Goal: Check status: Check status

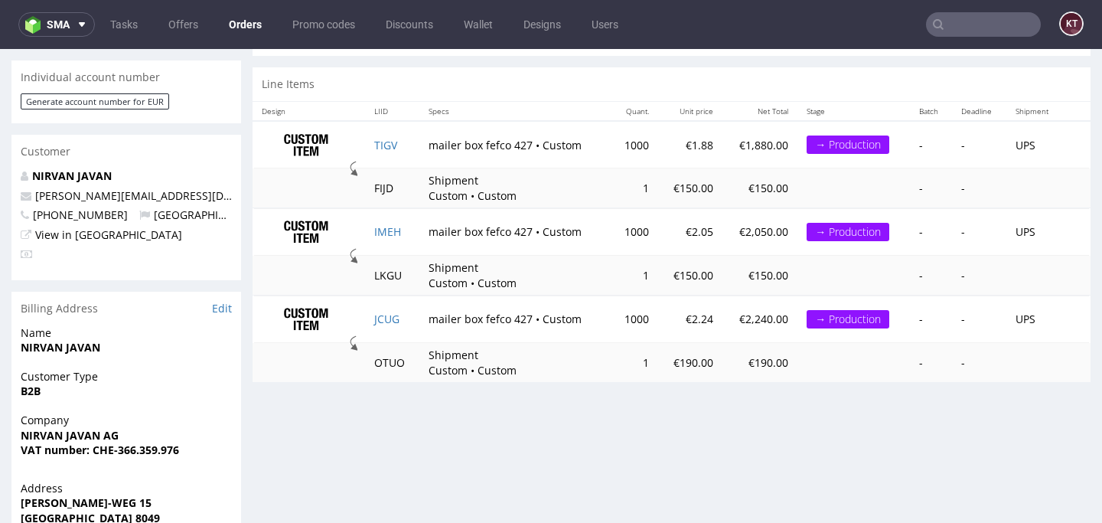
scroll to position [761, 0]
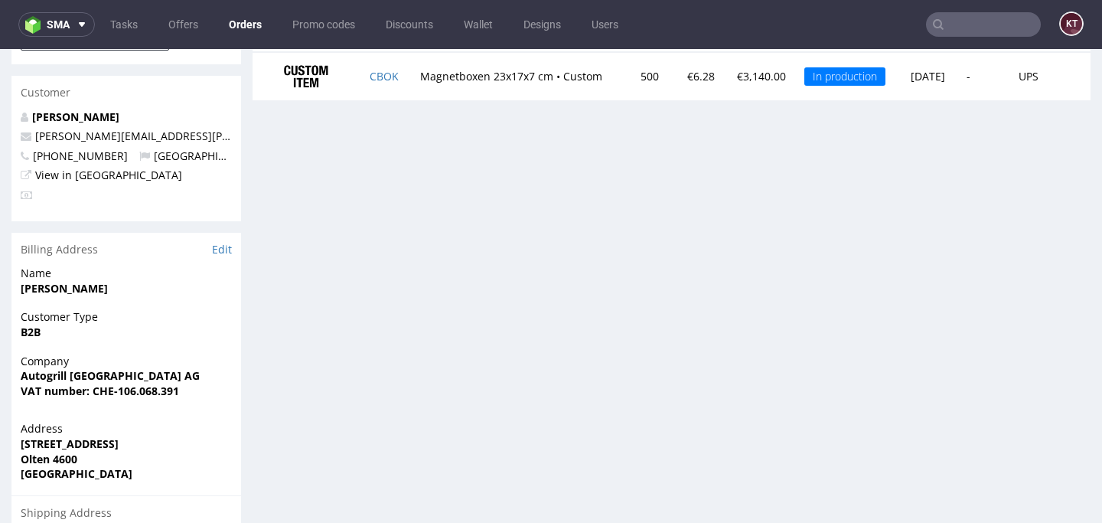
scroll to position [826, 0]
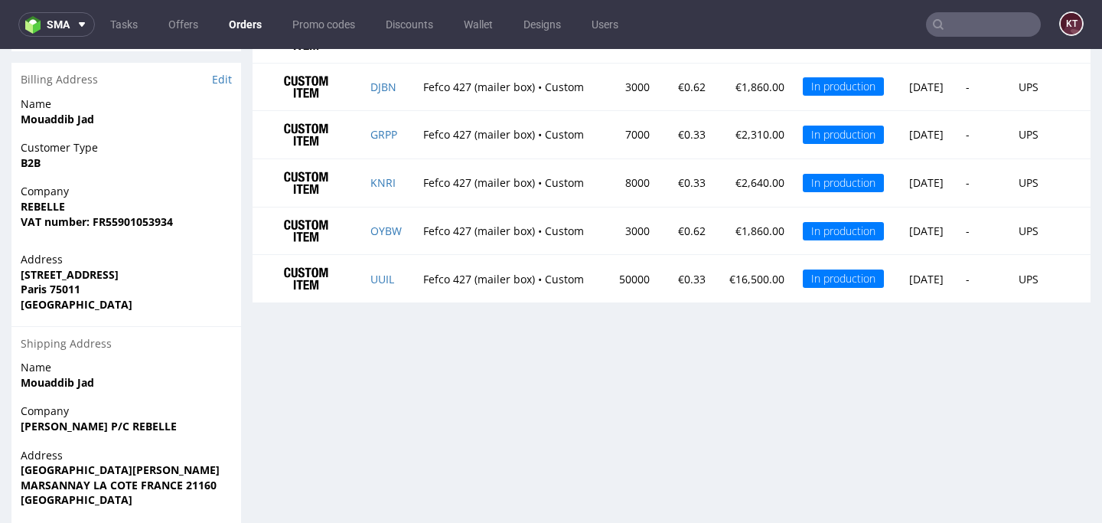
scroll to position [1025, 0]
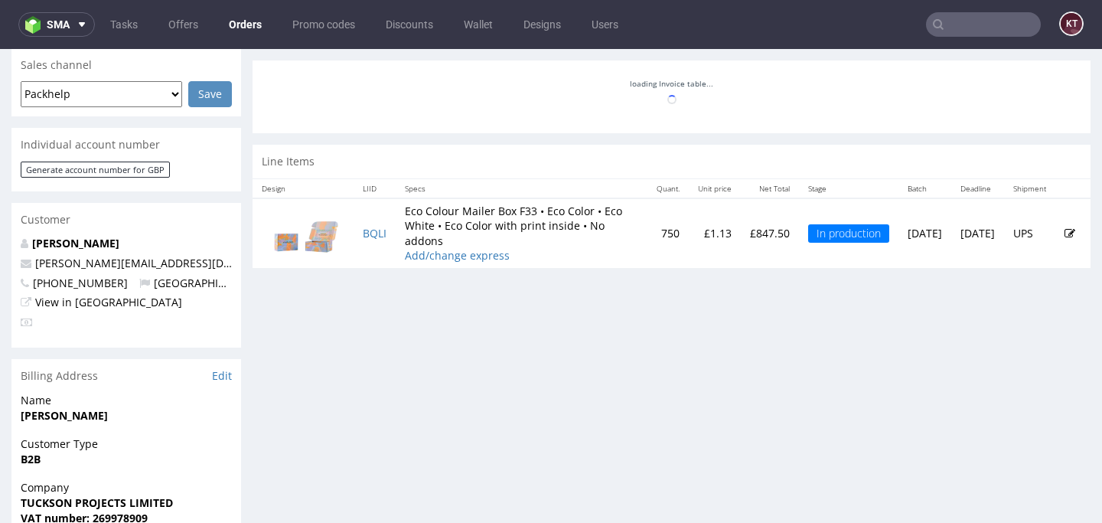
scroll to position [644, 0]
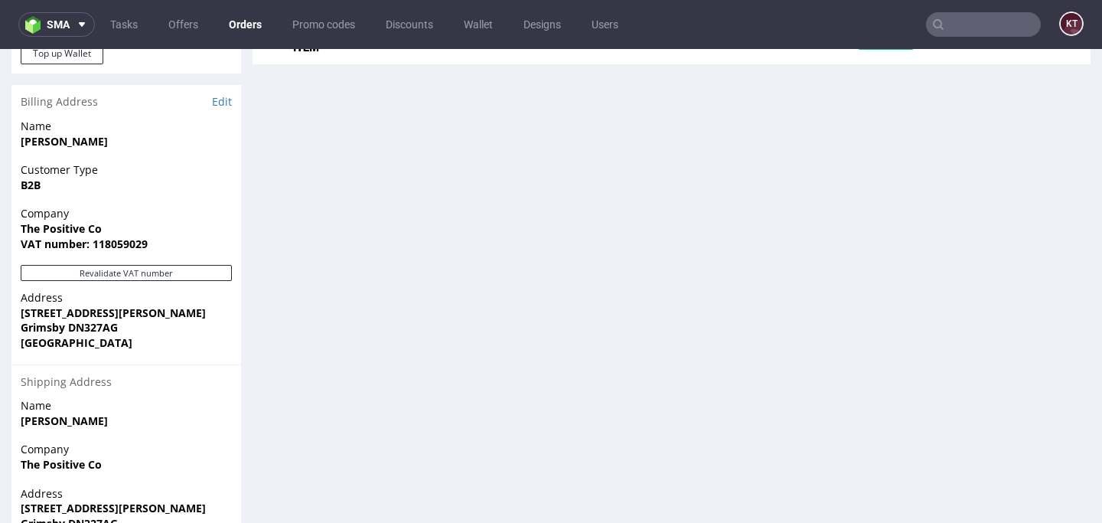
scroll to position [940, 0]
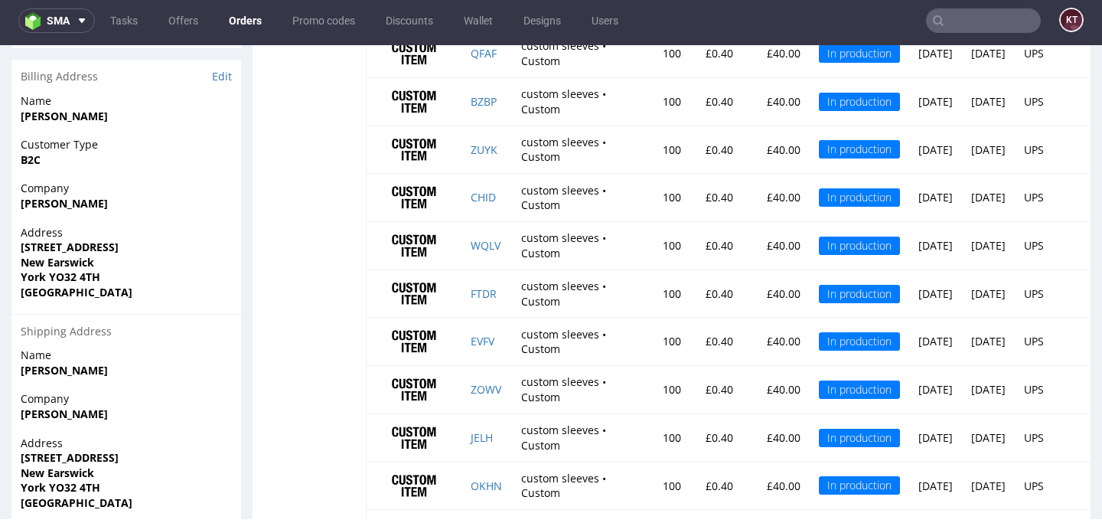
scroll to position [1173, 0]
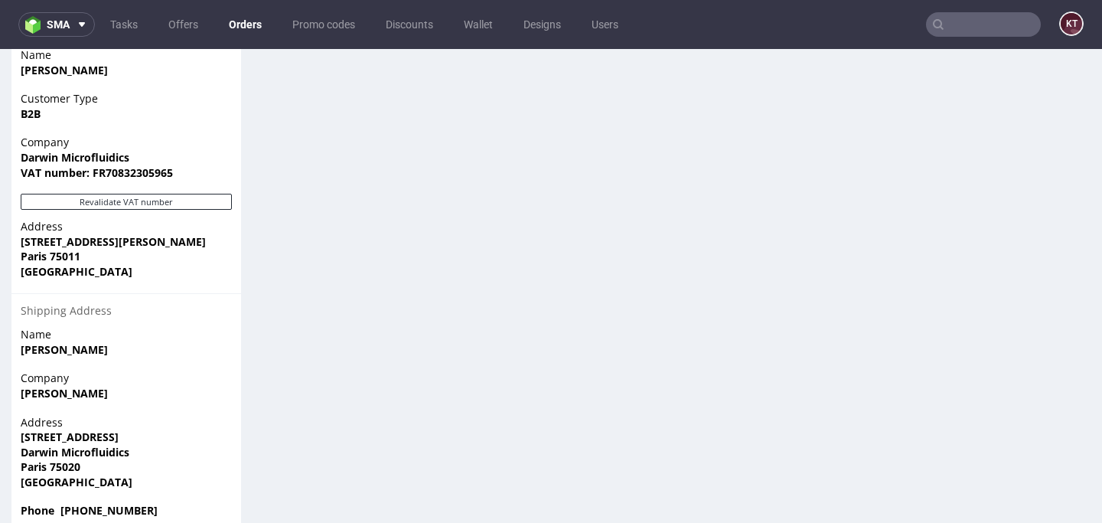
scroll to position [1064, 0]
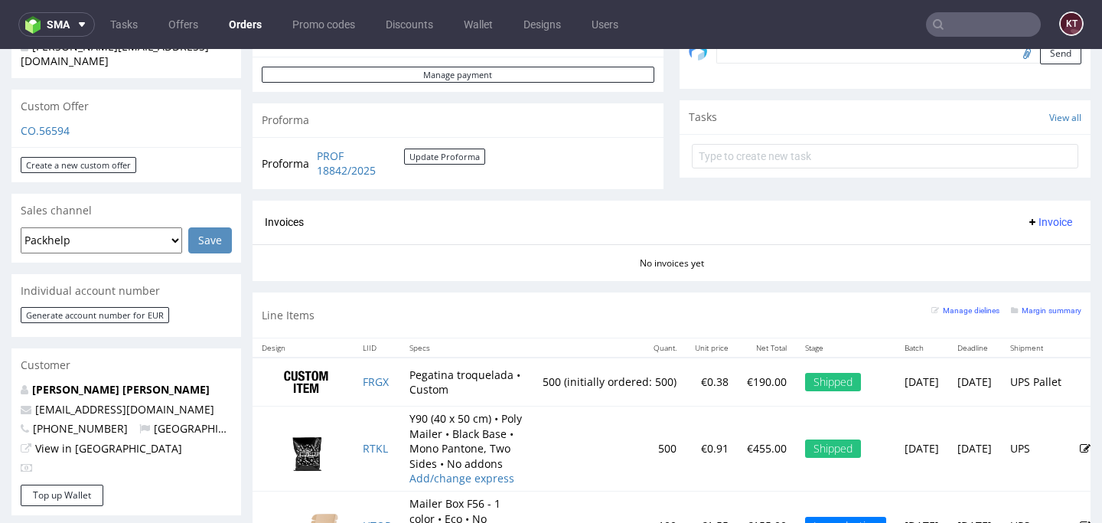
scroll to position [715, 0]
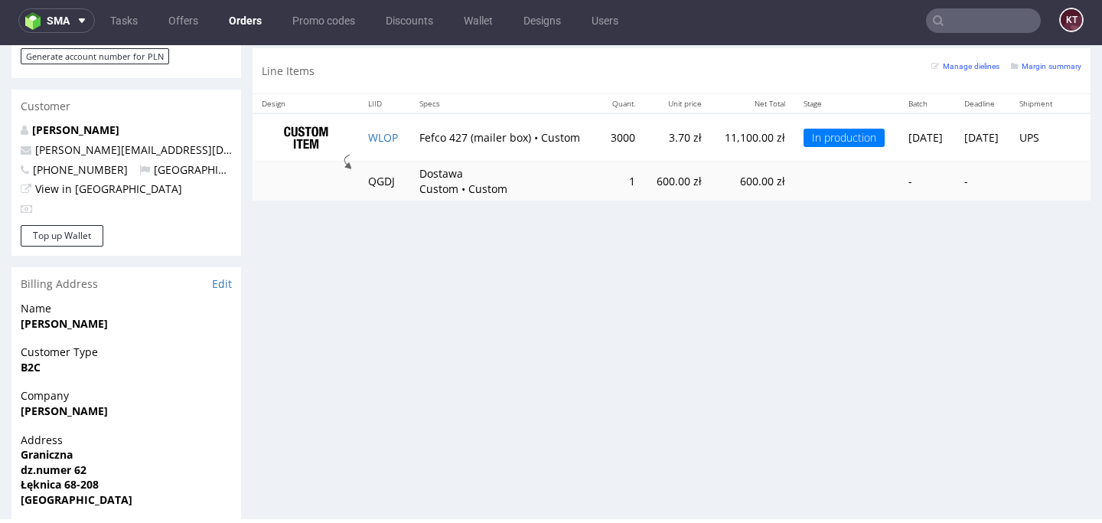
scroll to position [816, 0]
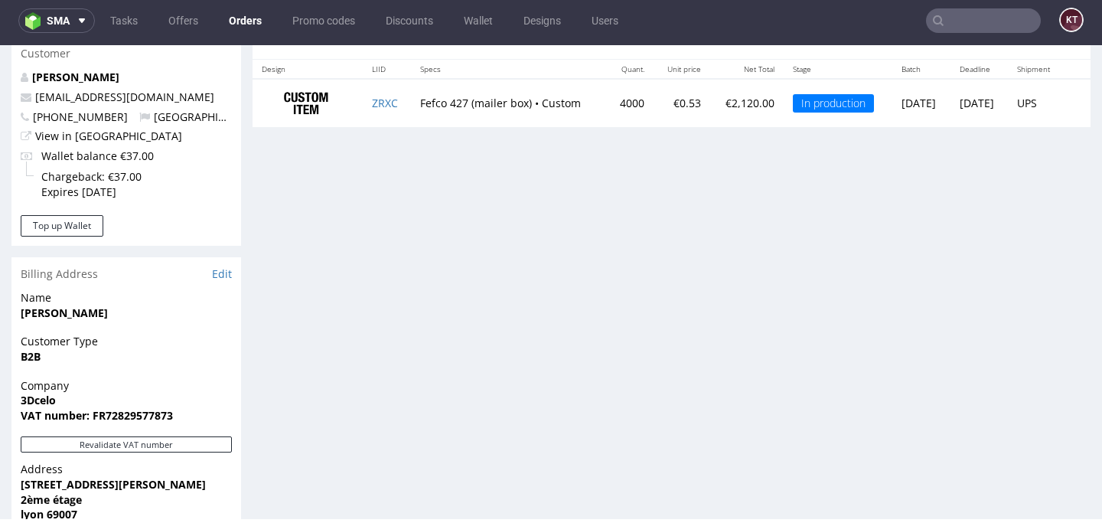
scroll to position [810, 0]
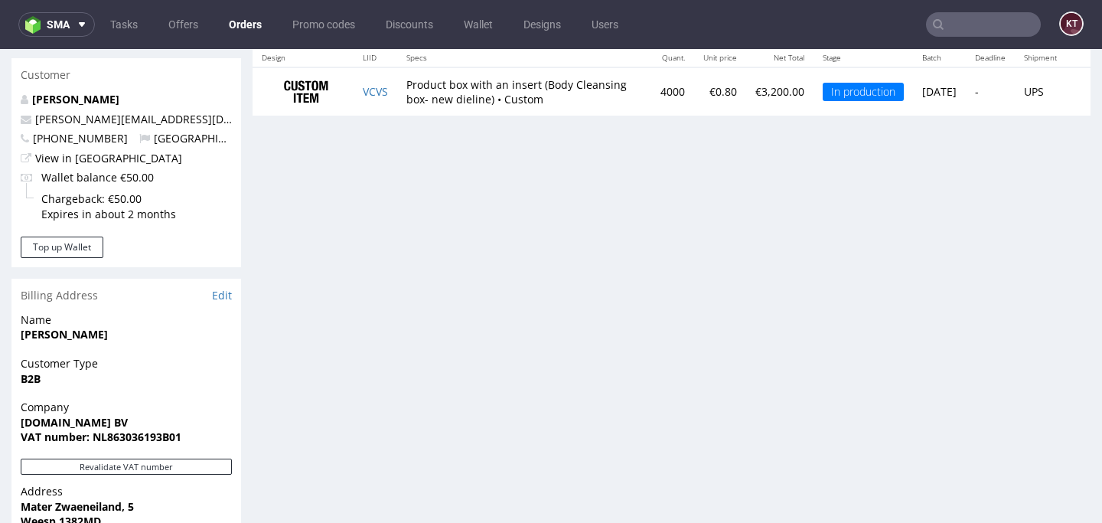
scroll to position [861, 0]
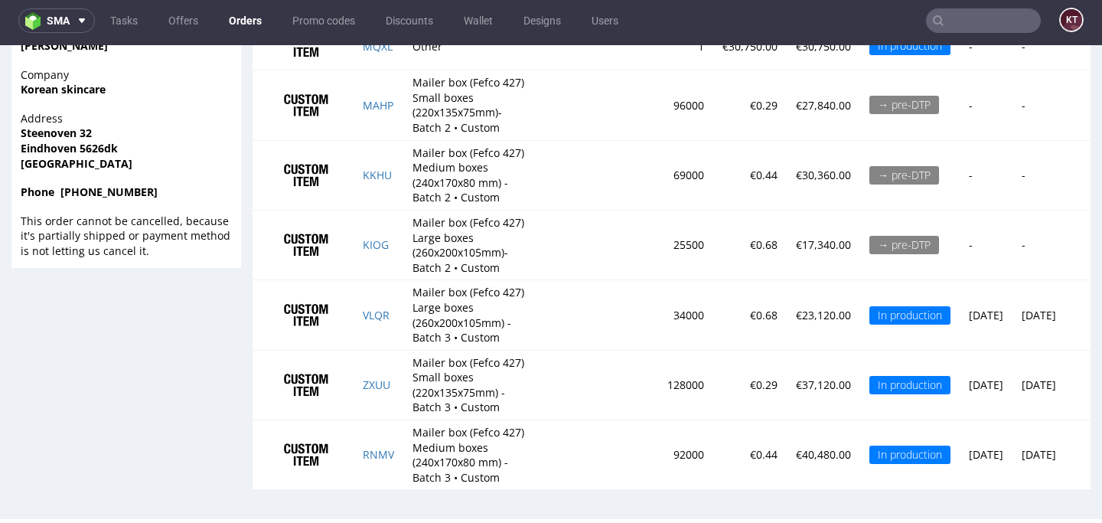
scroll to position [1382, 0]
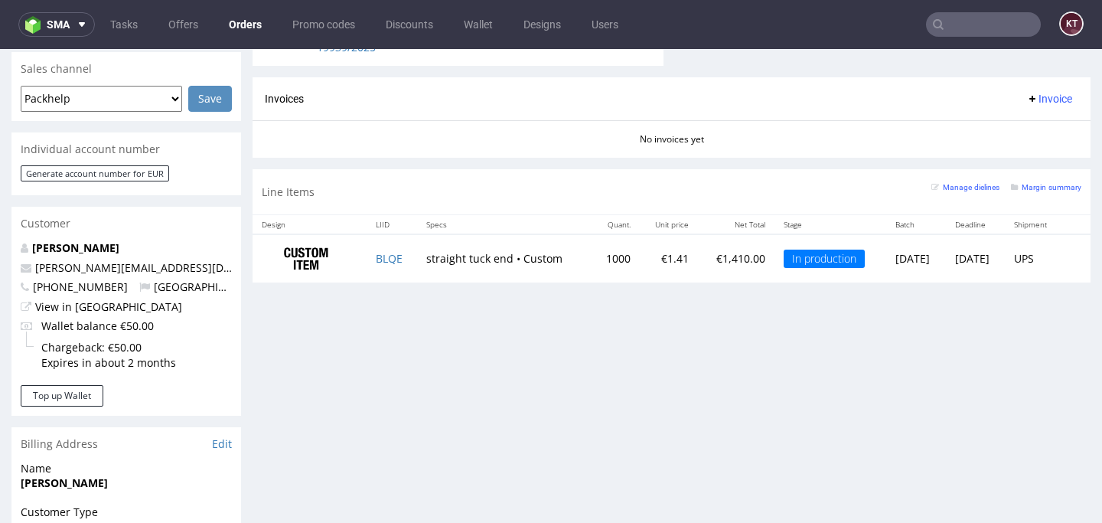
scroll to position [813, 0]
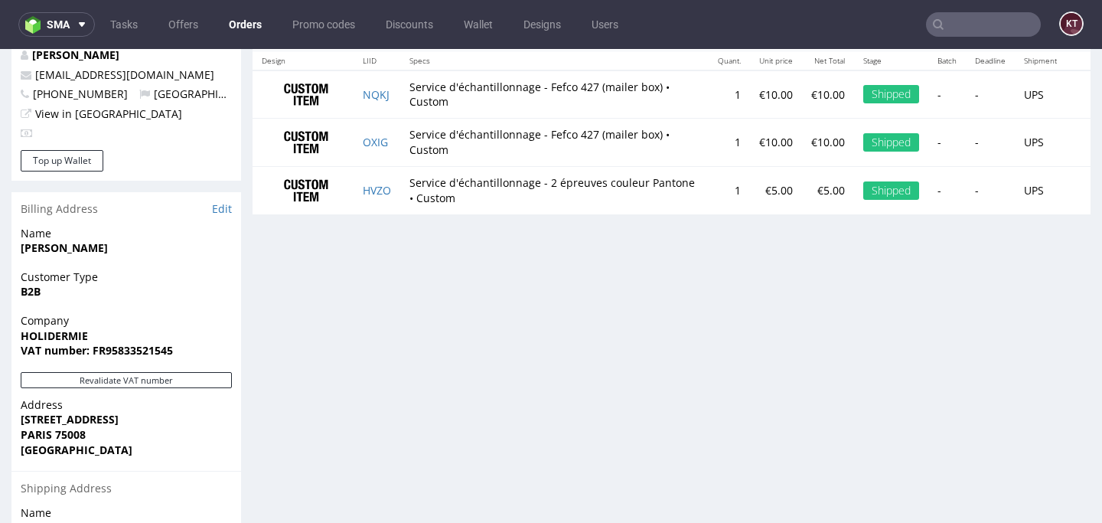
scroll to position [864, 0]
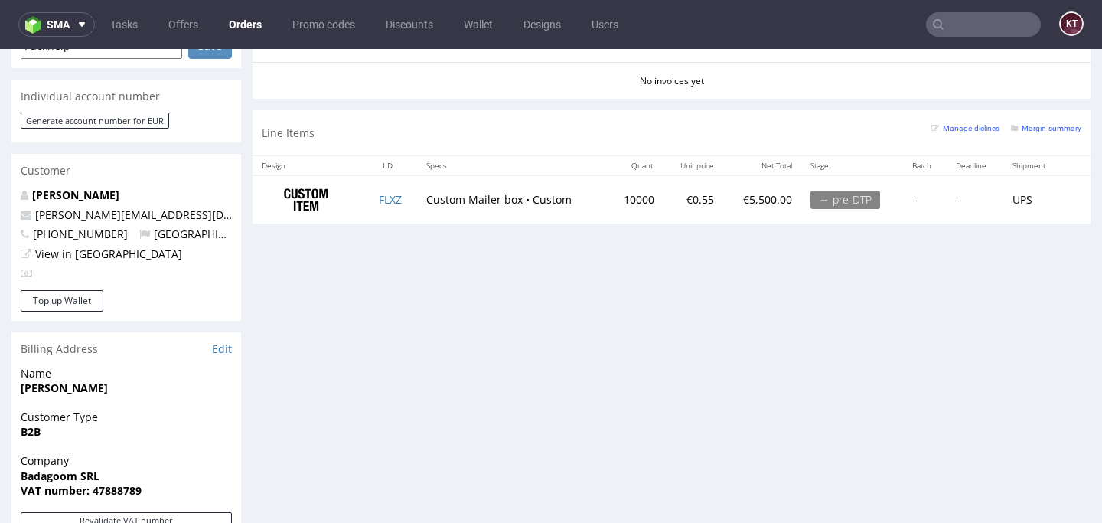
scroll to position [761, 0]
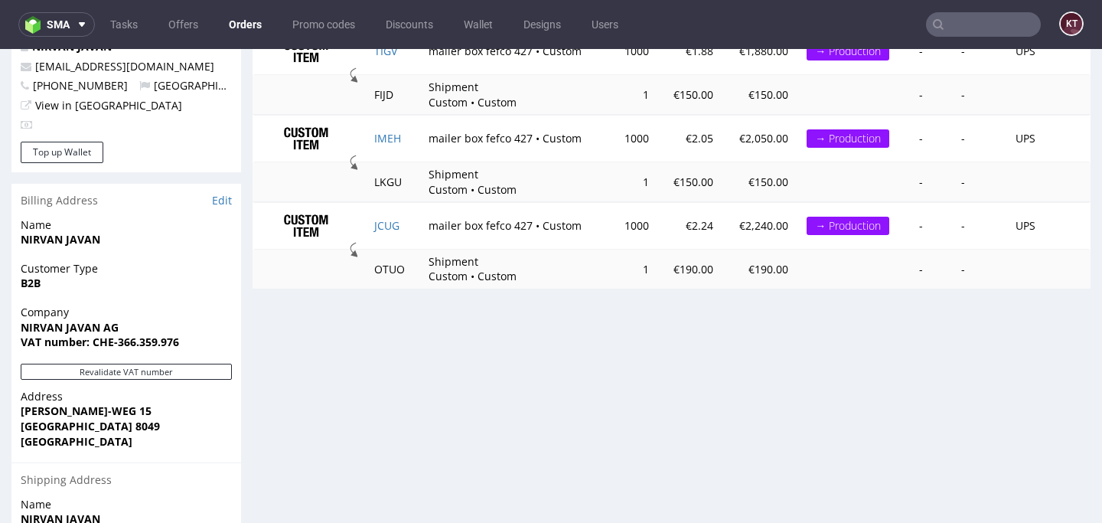
scroll to position [884, 0]
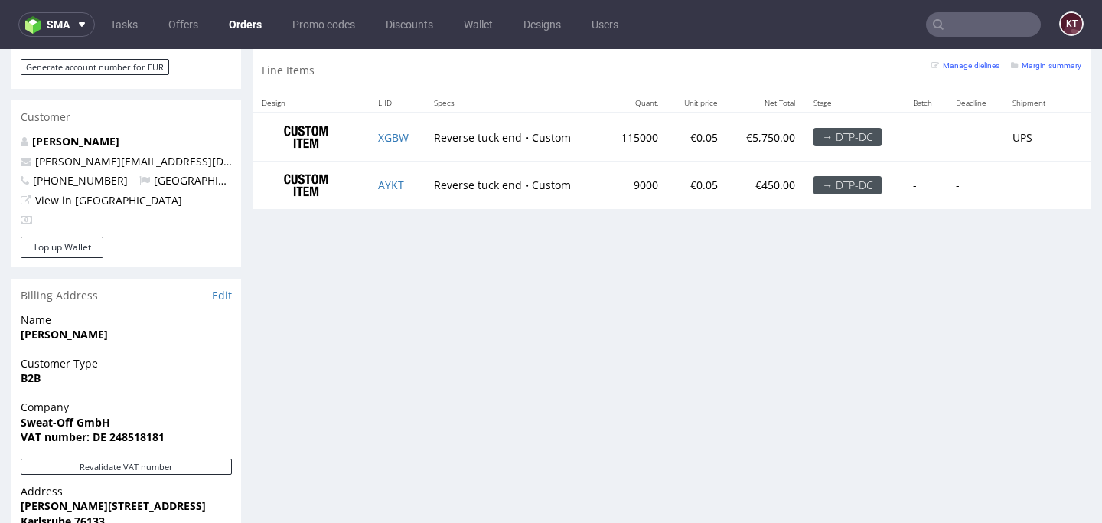
scroll to position [776, 0]
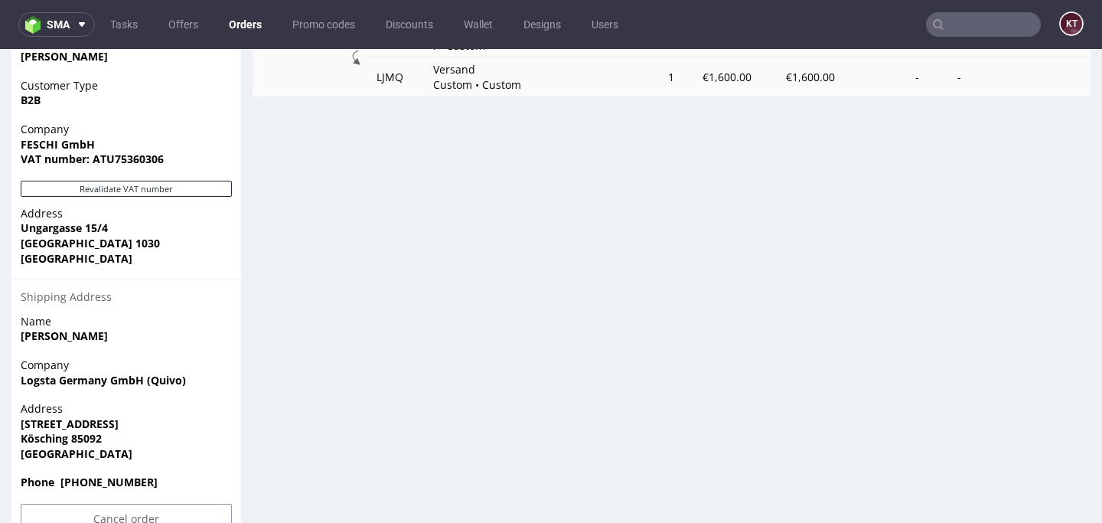
scroll to position [1049, 0]
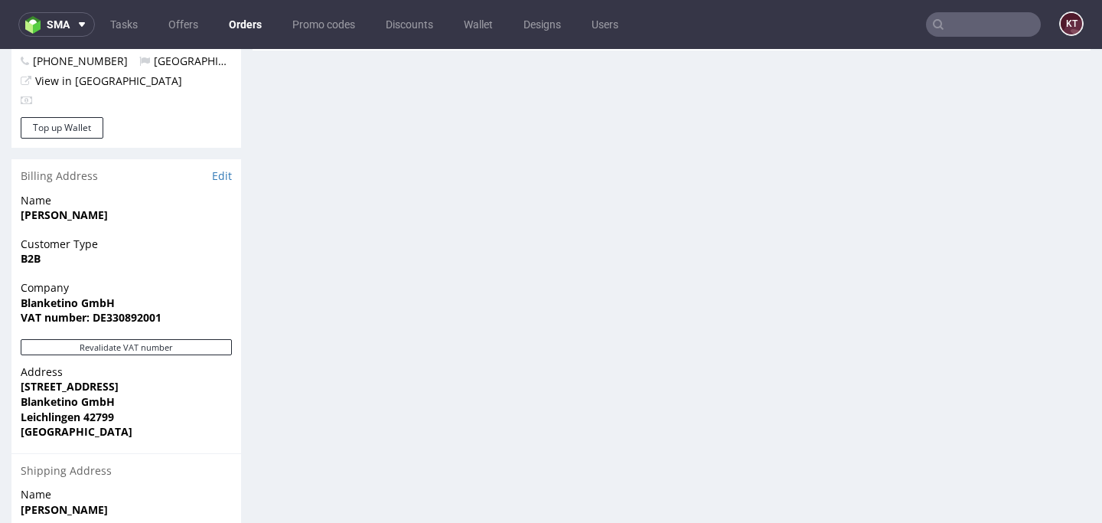
scroll to position [881, 0]
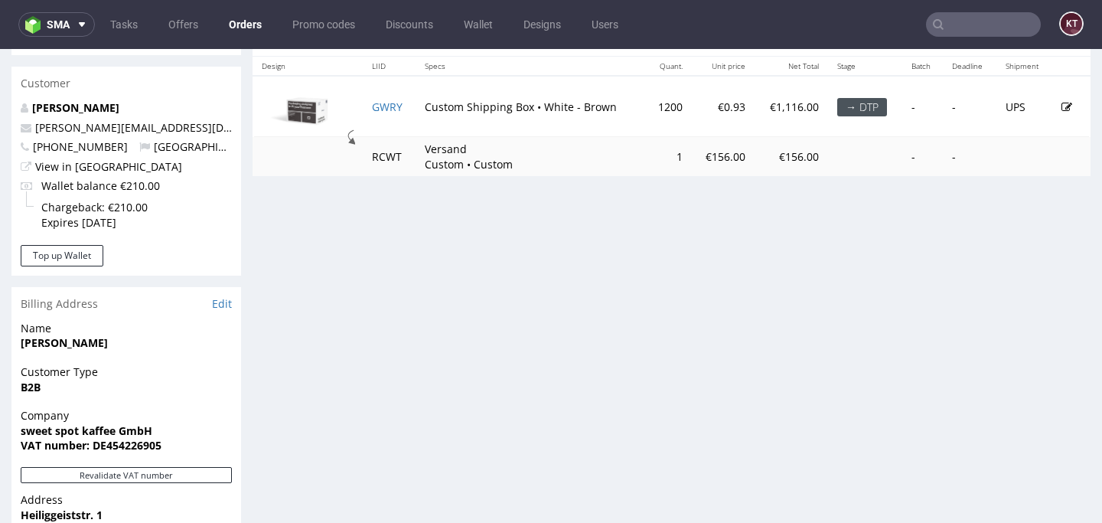
scroll to position [827, 0]
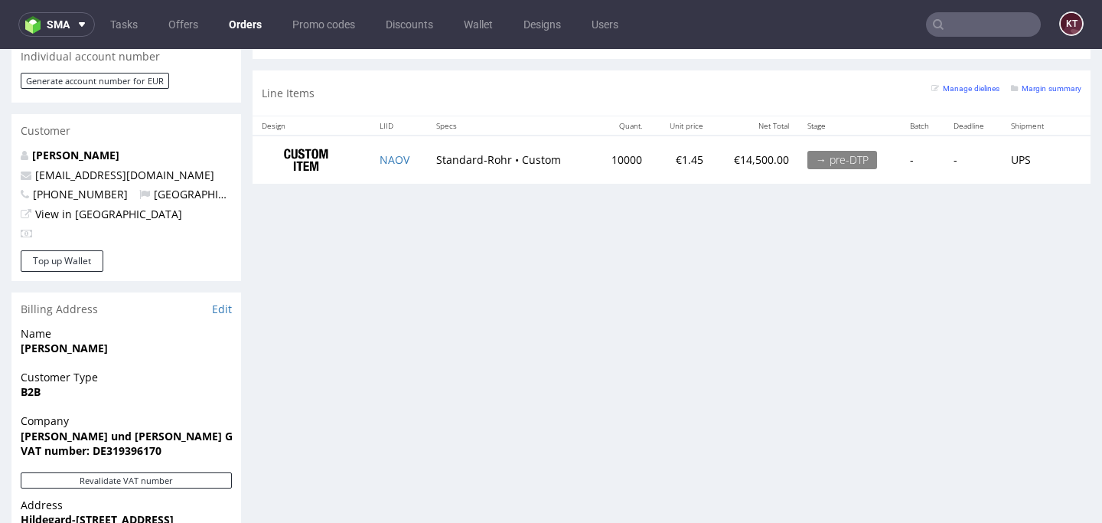
scroll to position [839, 0]
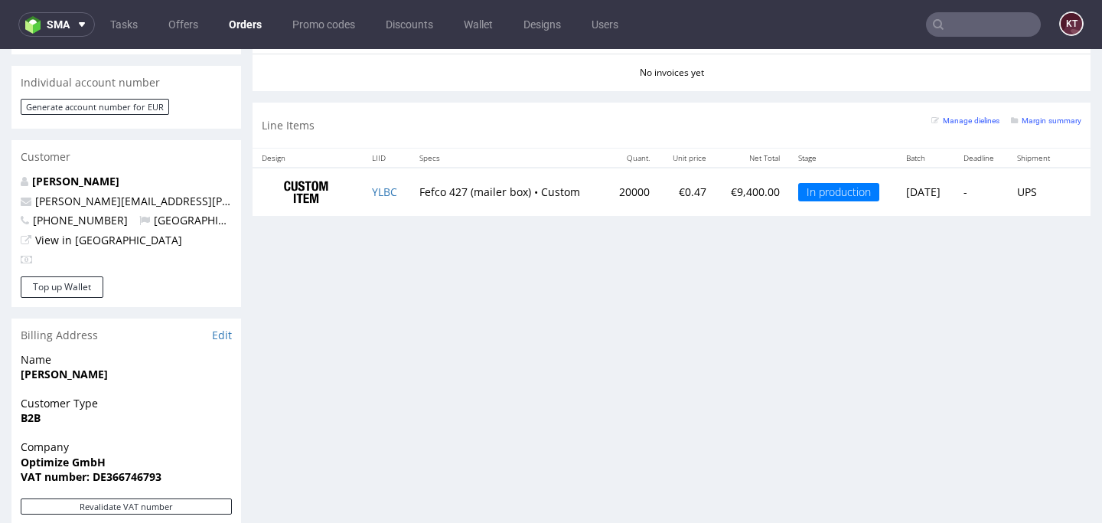
scroll to position [726, 0]
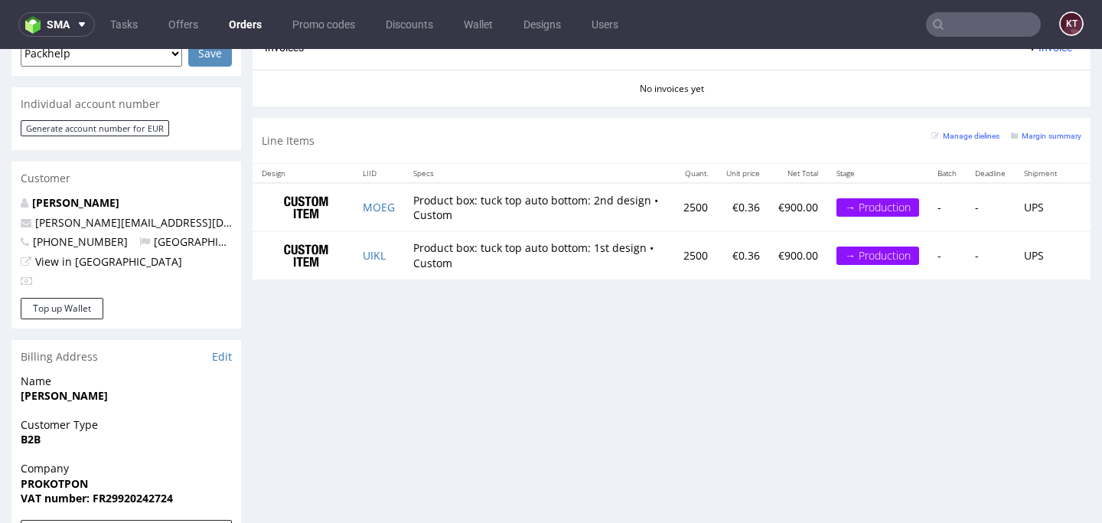
scroll to position [706, 0]
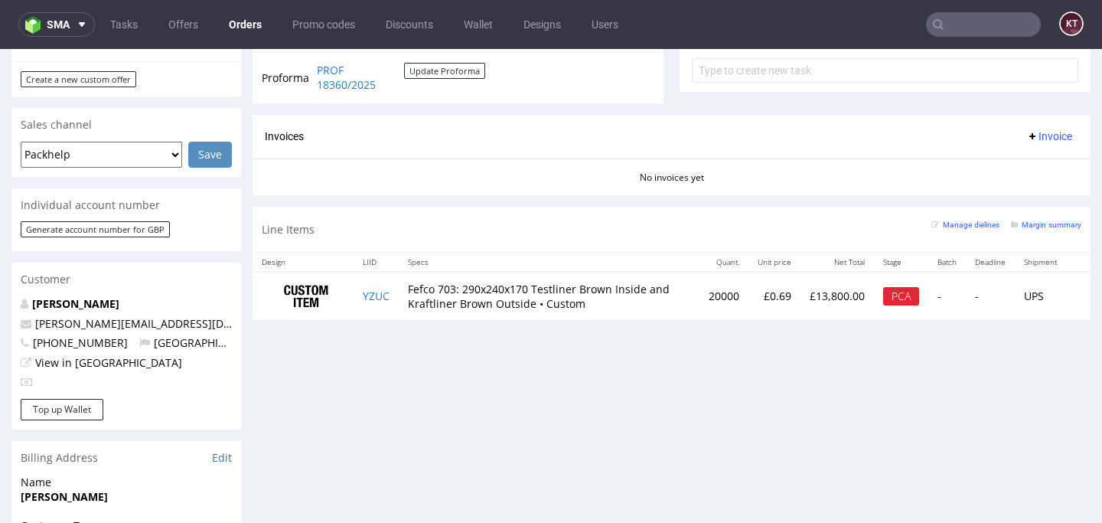
scroll to position [679, 0]
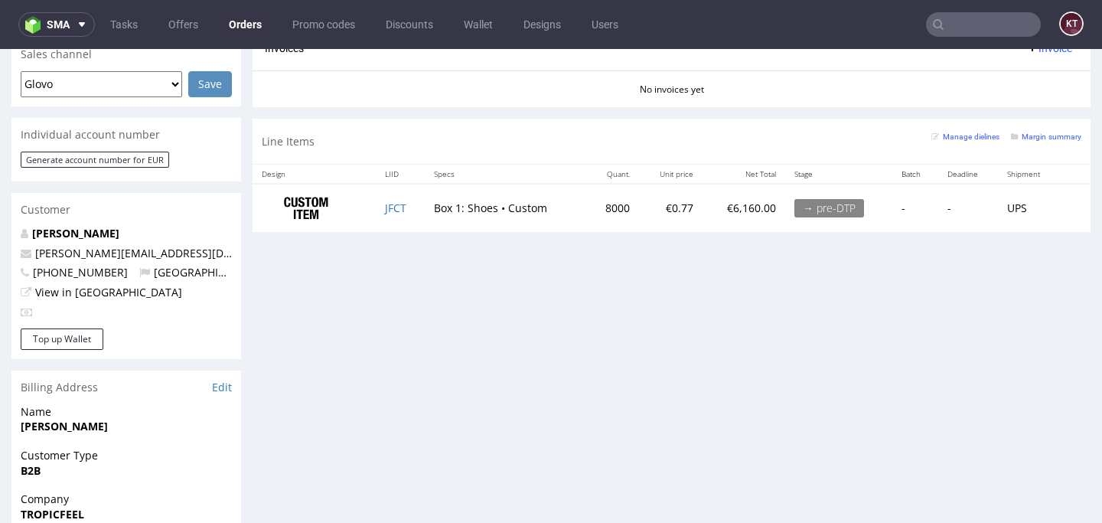
scroll to position [709, 0]
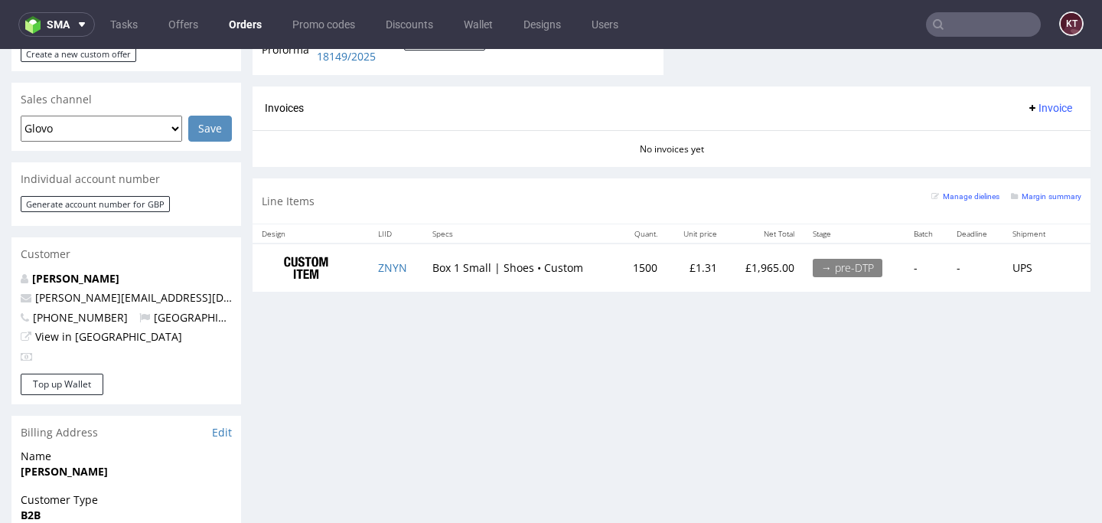
scroll to position [649, 0]
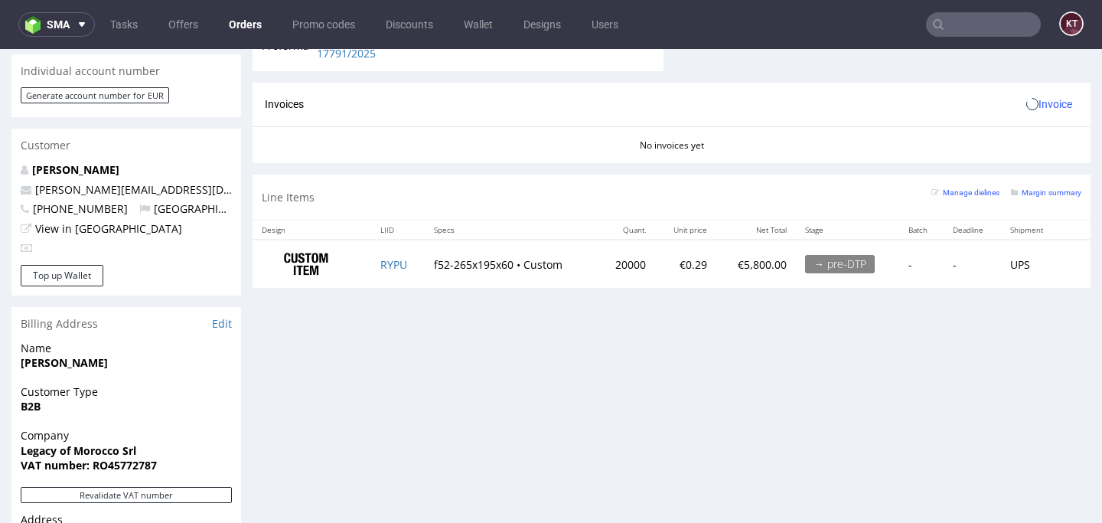
scroll to position [826, 0]
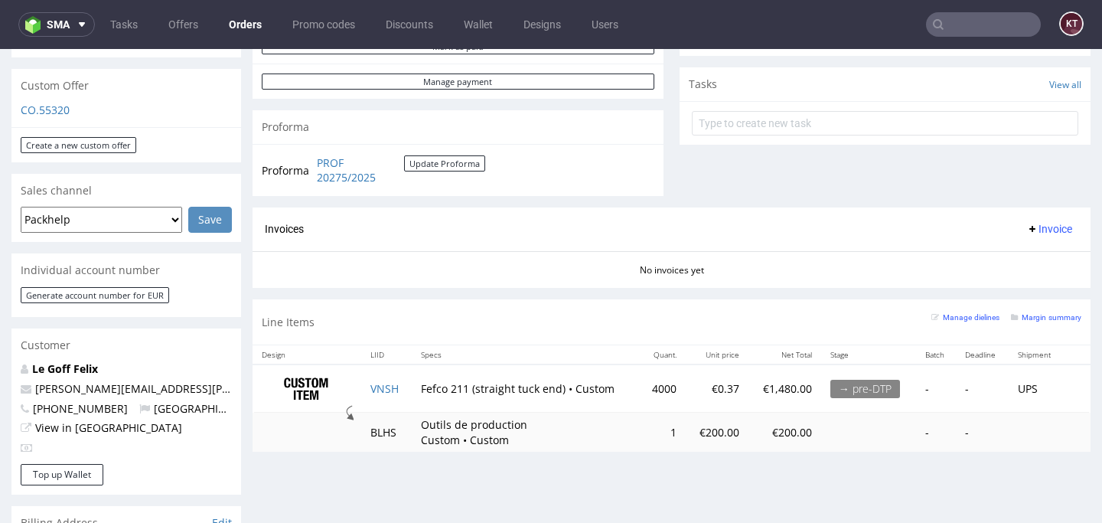
scroll to position [556, 0]
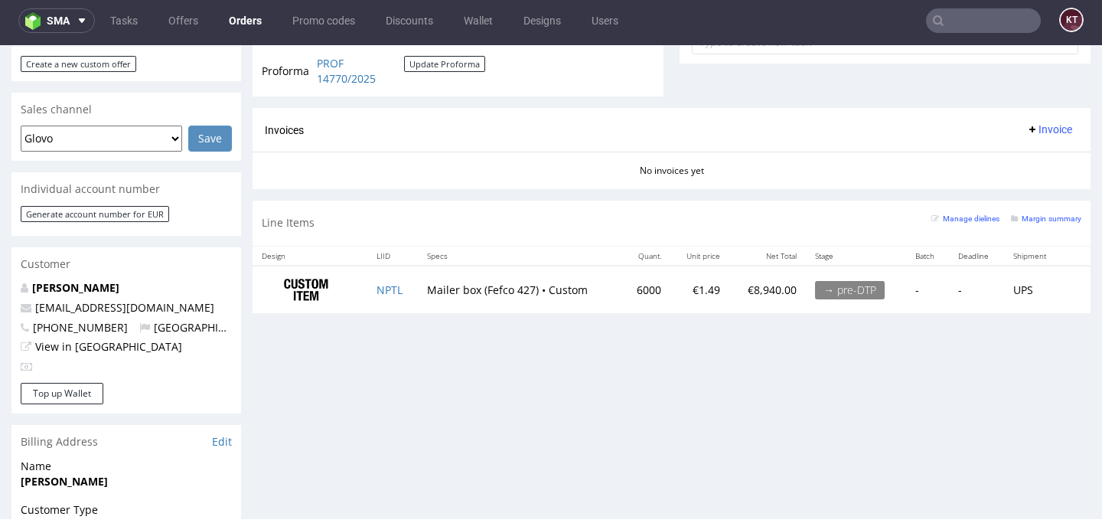
scroll to position [631, 0]
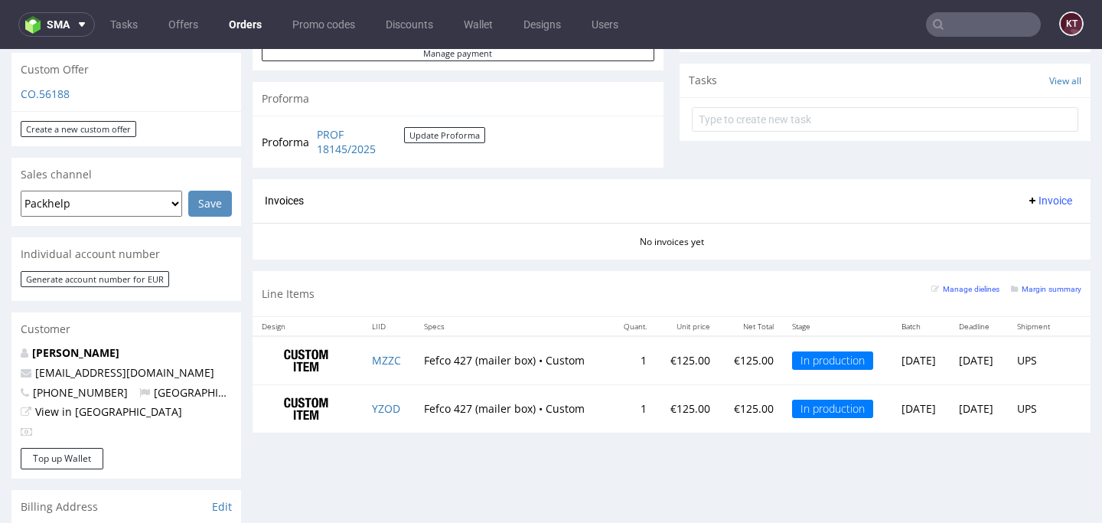
scroll to position [547, 0]
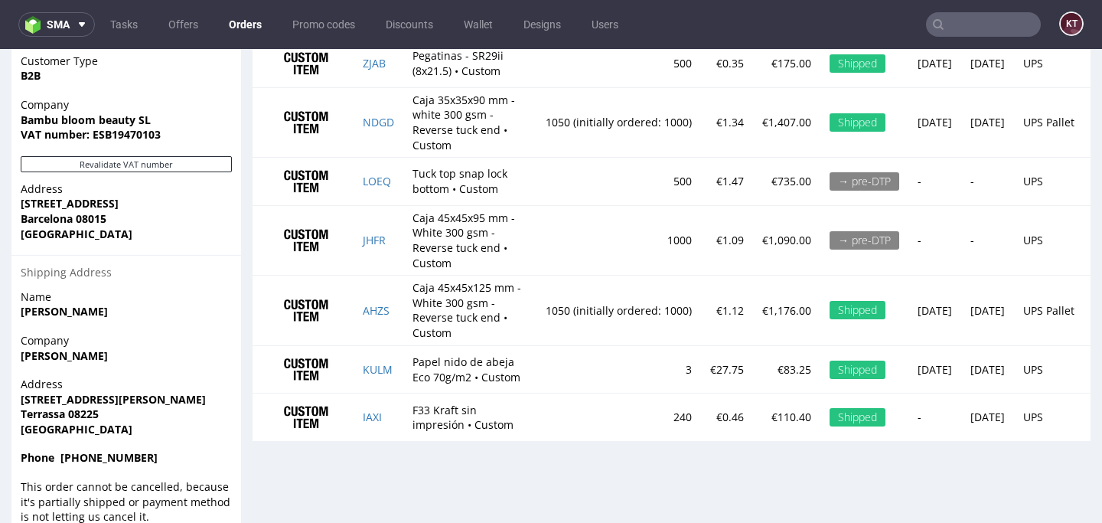
scroll to position [4, 0]
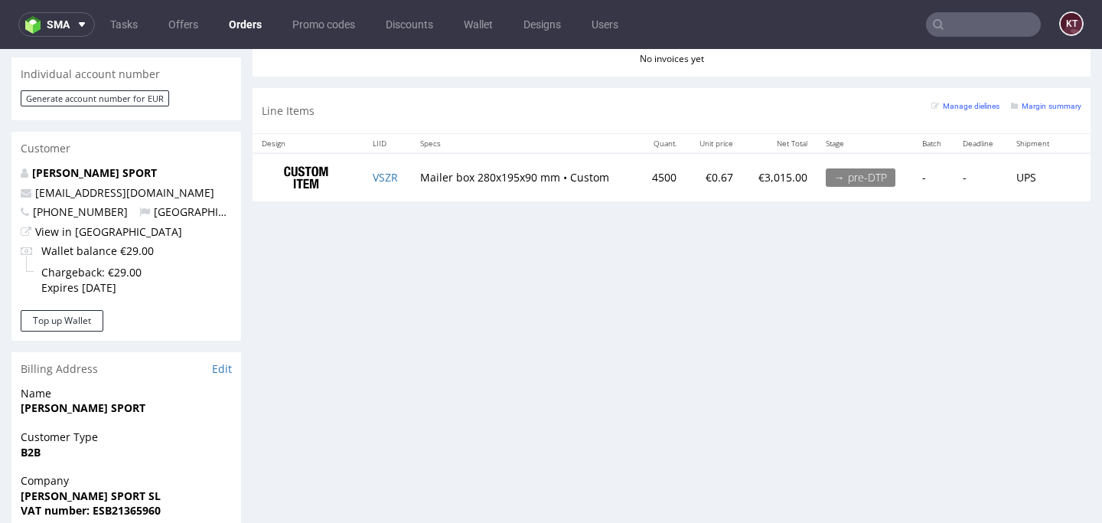
scroll to position [764, 0]
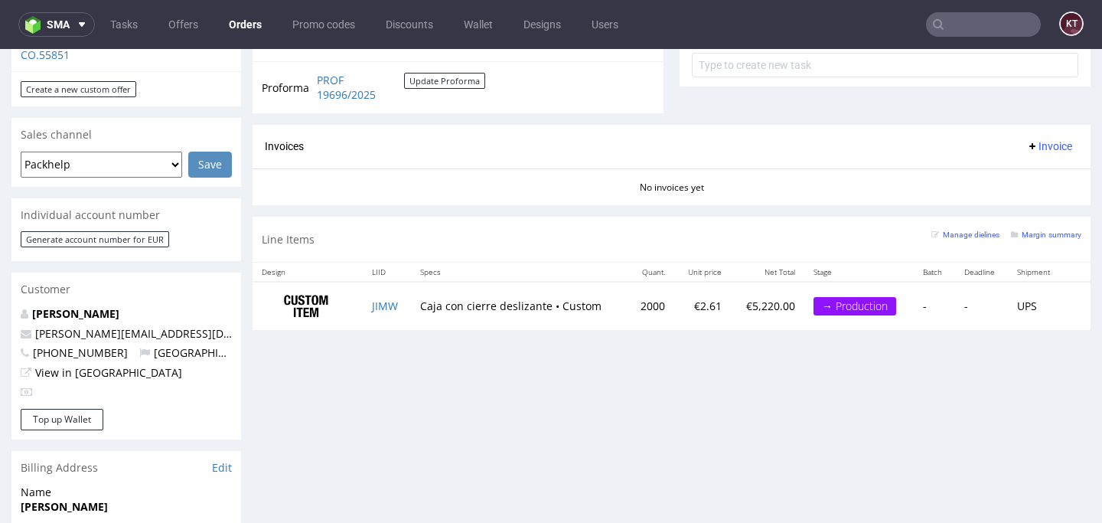
scroll to position [611, 0]
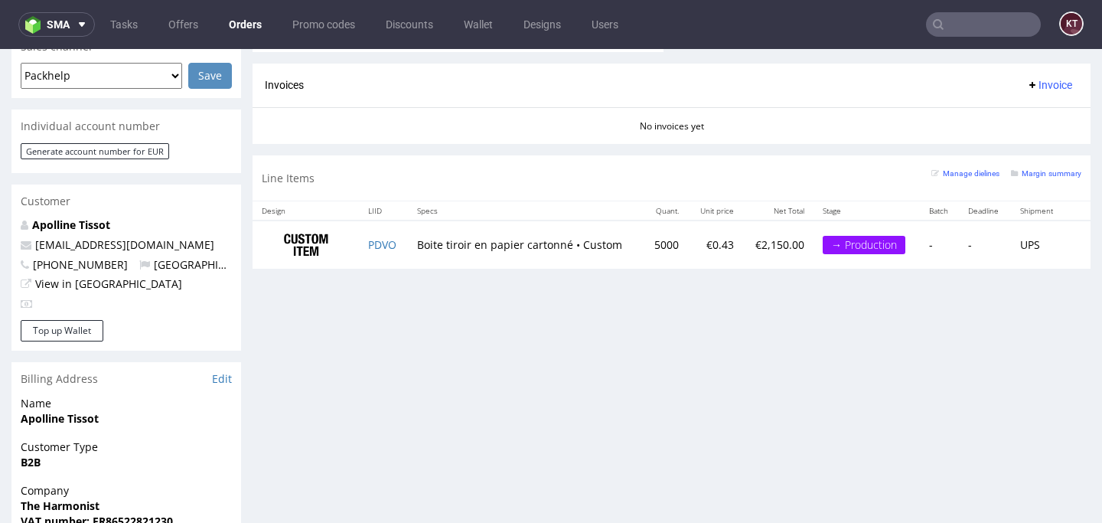
scroll to position [707, 0]
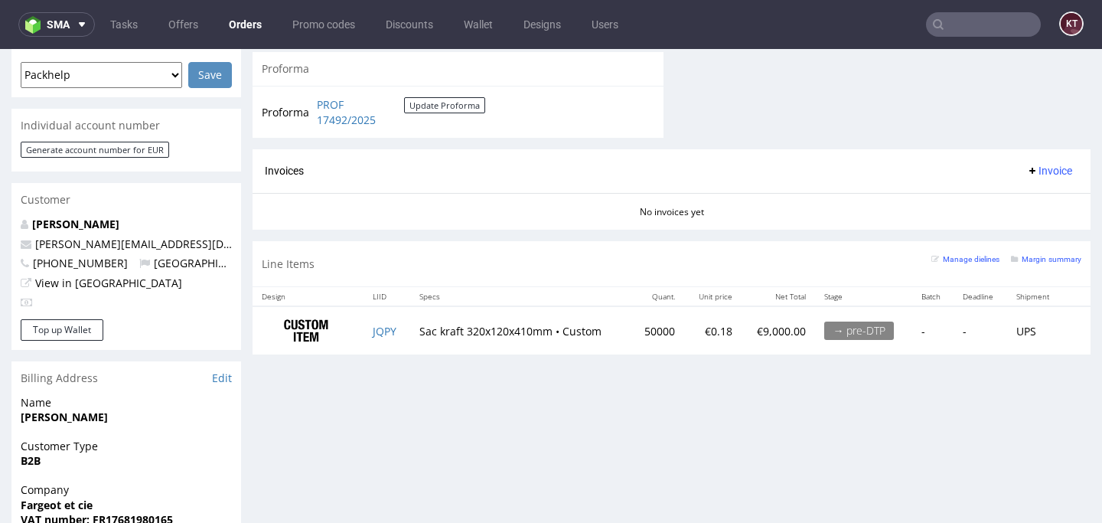
scroll to position [702, 0]
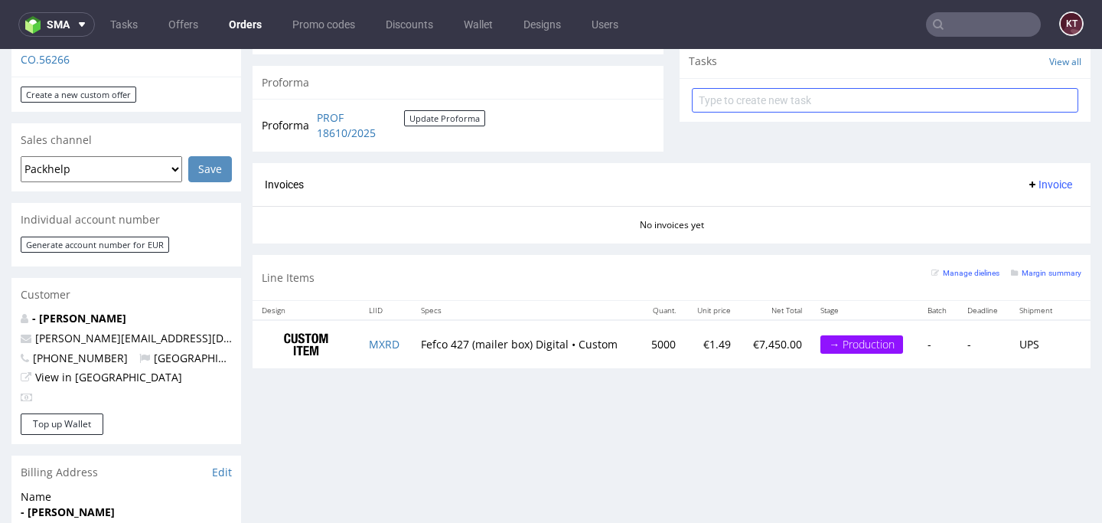
scroll to position [578, 0]
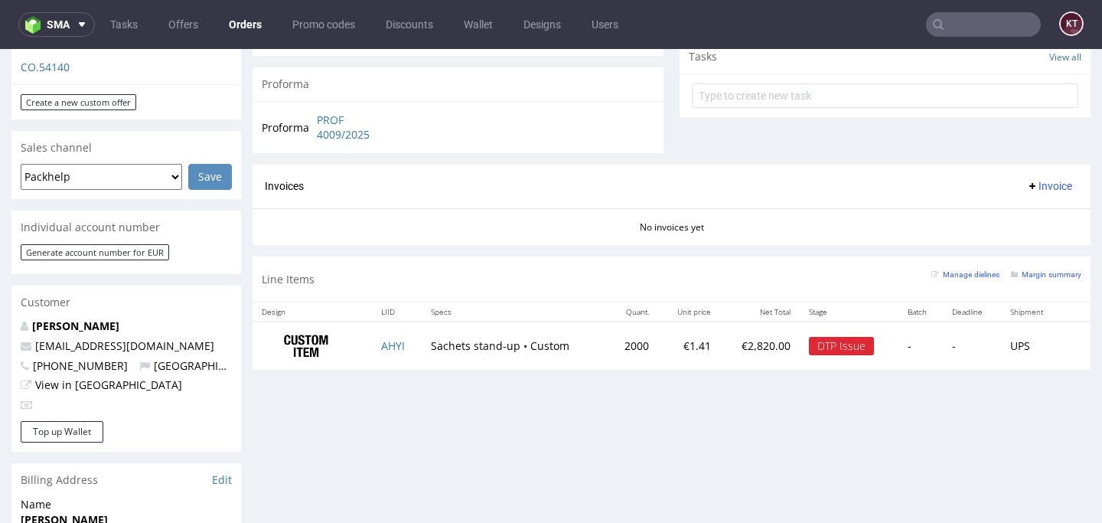
scroll to position [642, 0]
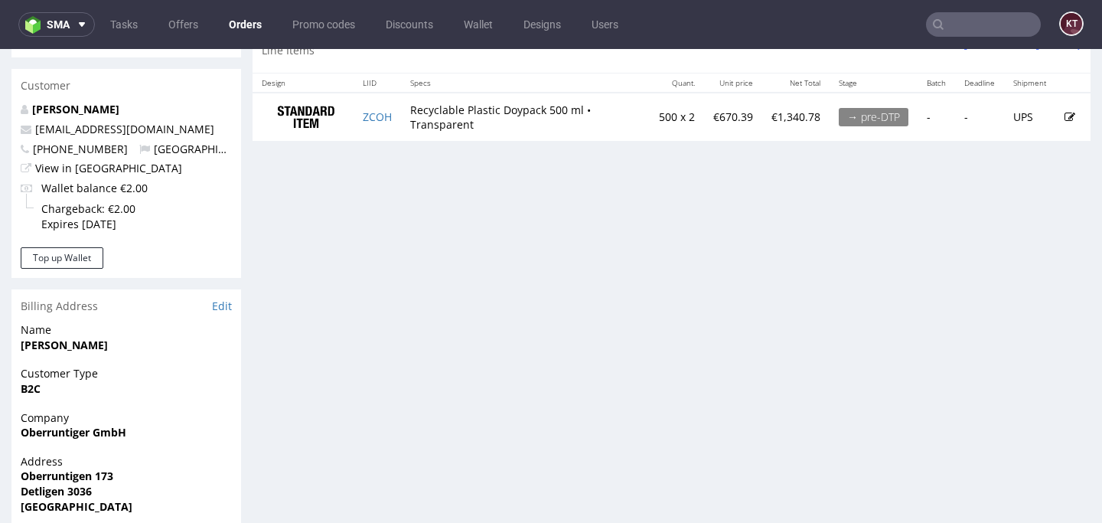
scroll to position [802, 0]
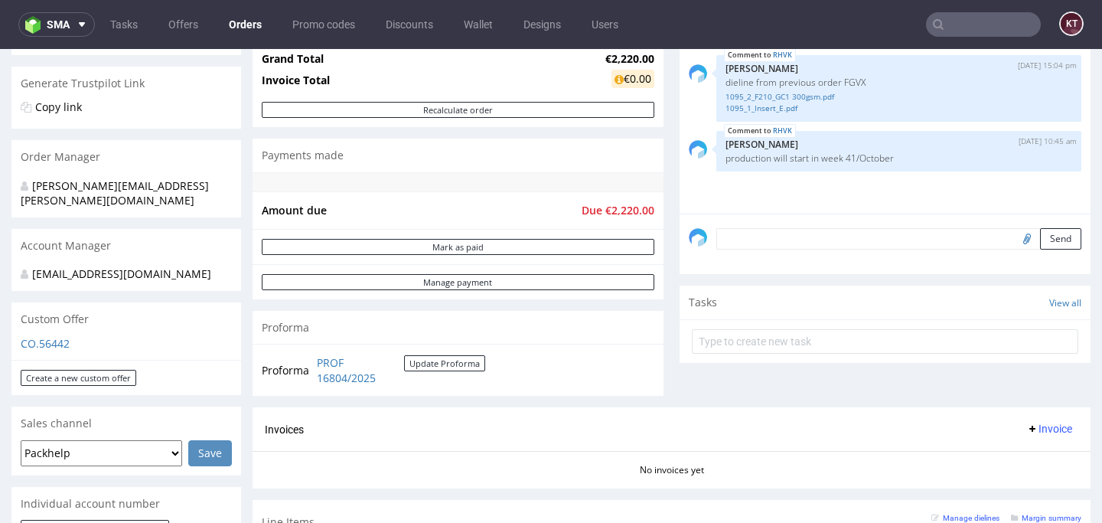
scroll to position [595, 0]
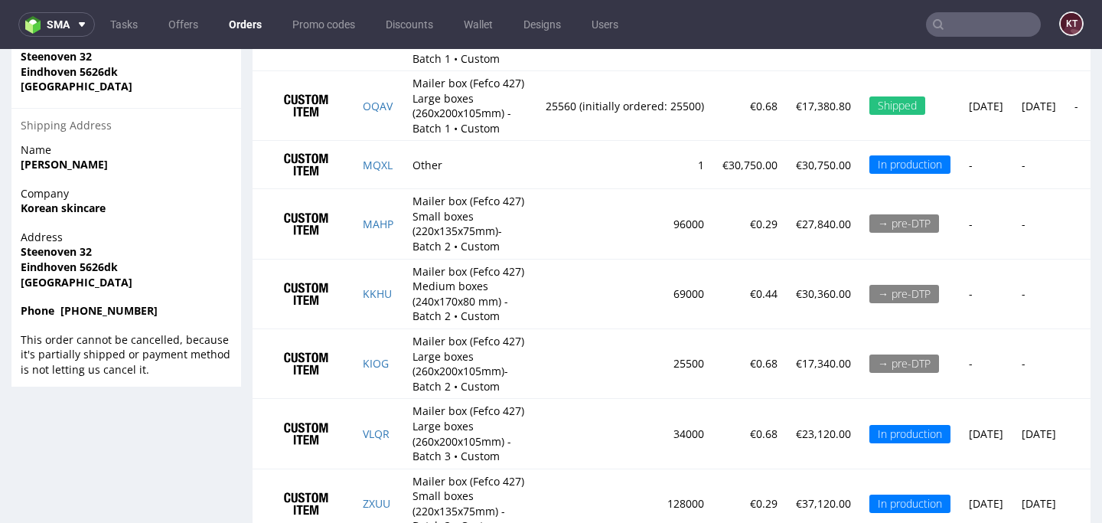
scroll to position [1382, 0]
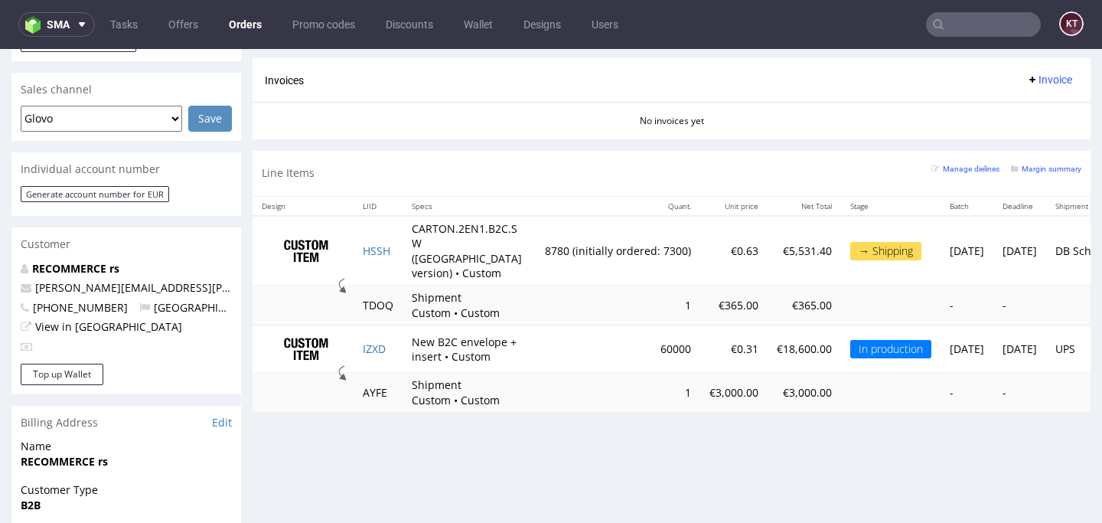
scroll to position [666, 0]
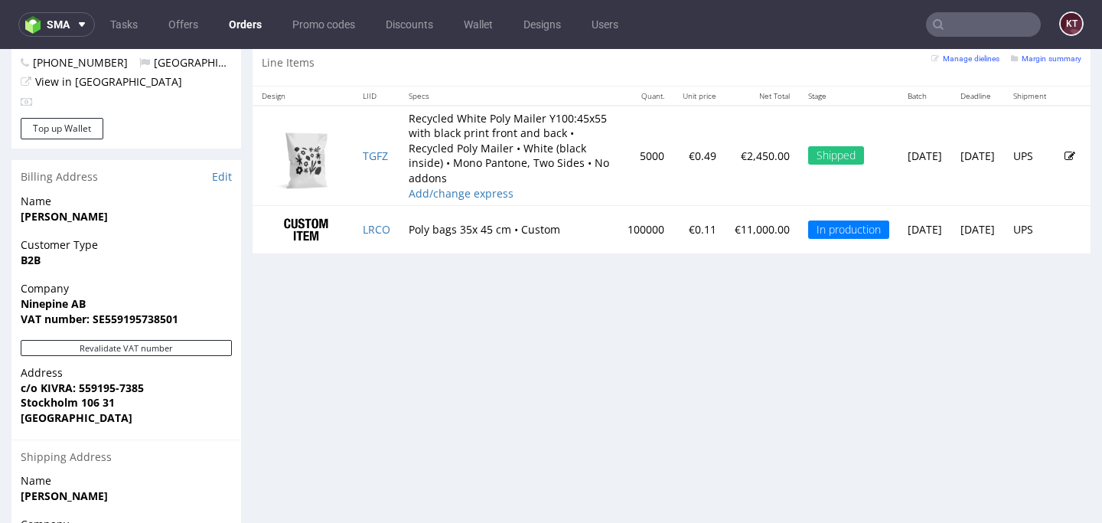
scroll to position [869, 0]
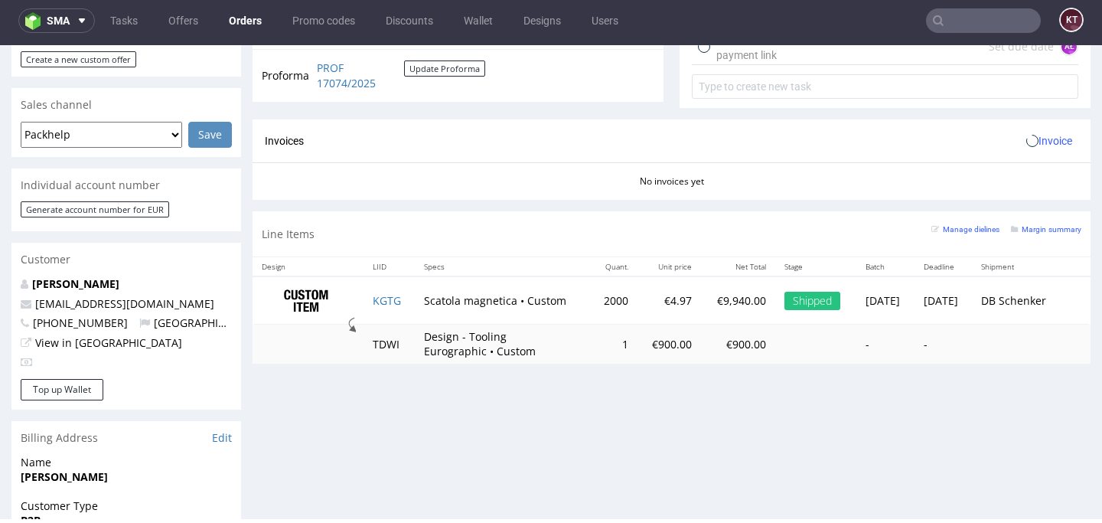
scroll to position [664, 0]
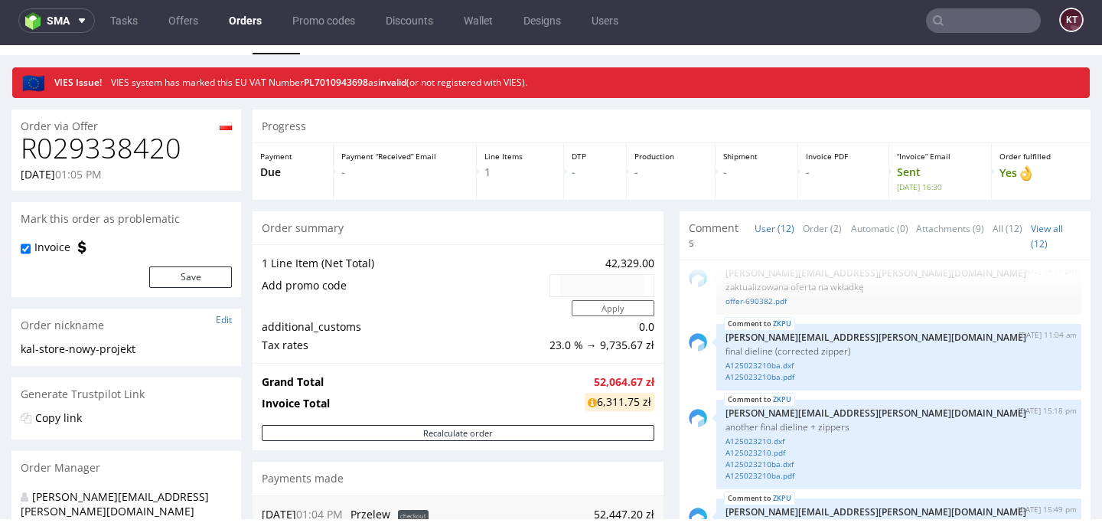
scroll to position [663, 0]
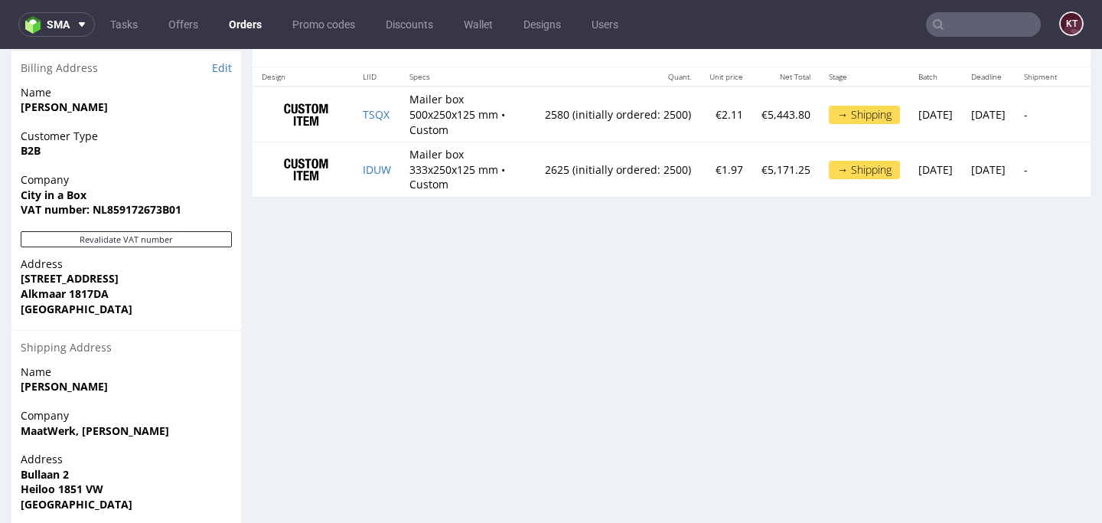
scroll to position [1049, 0]
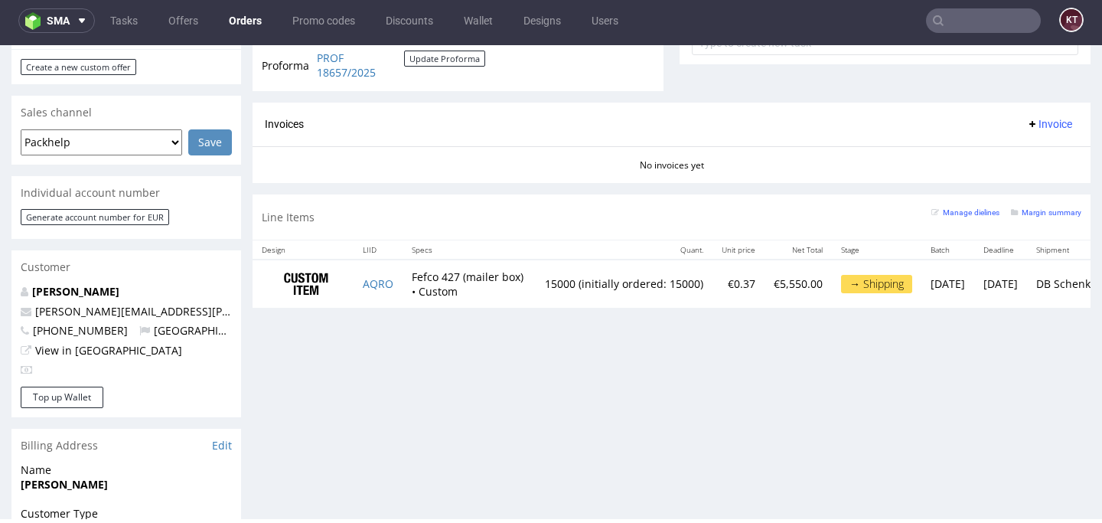
scroll to position [624, 0]
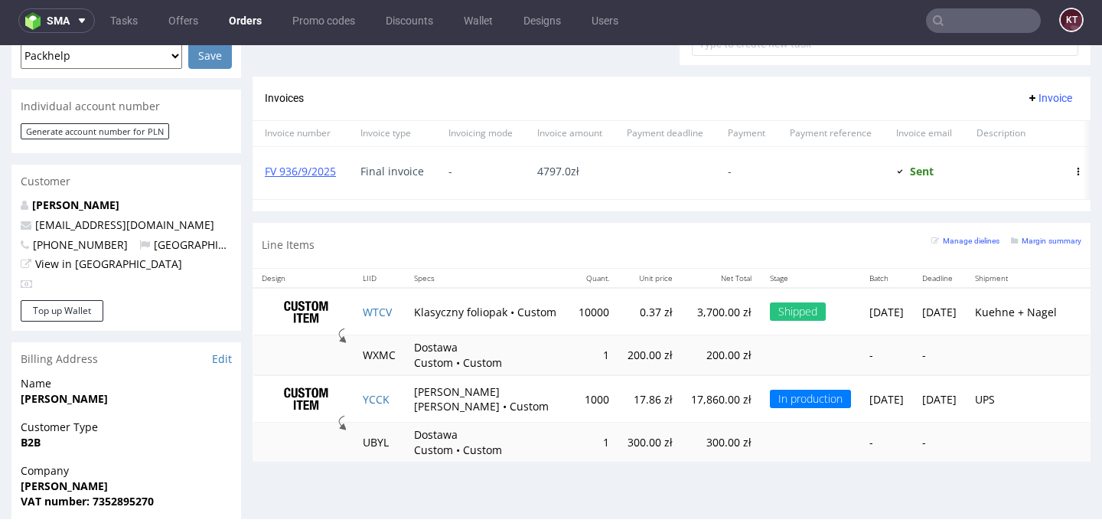
scroll to position [702, 0]
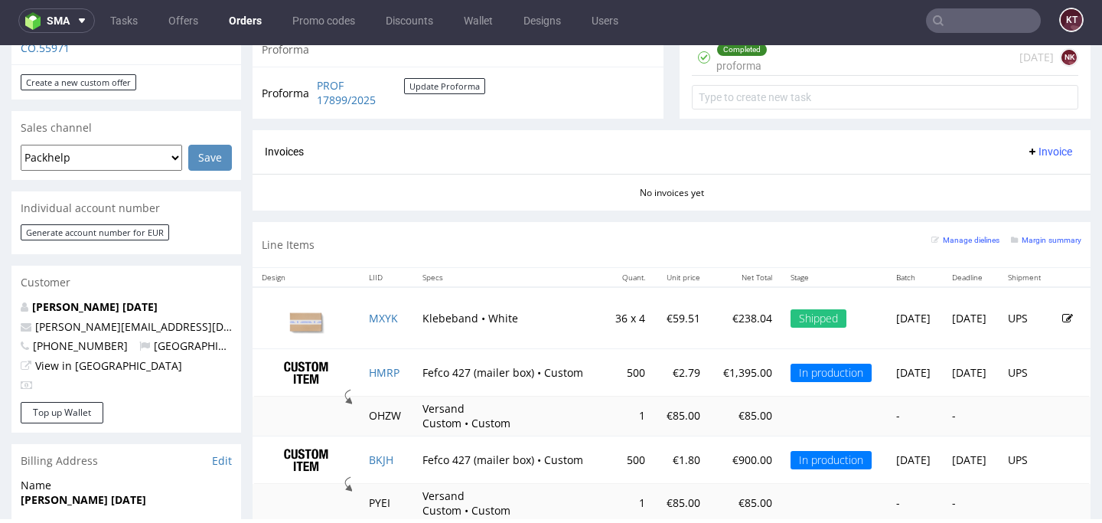
scroll to position [753, 0]
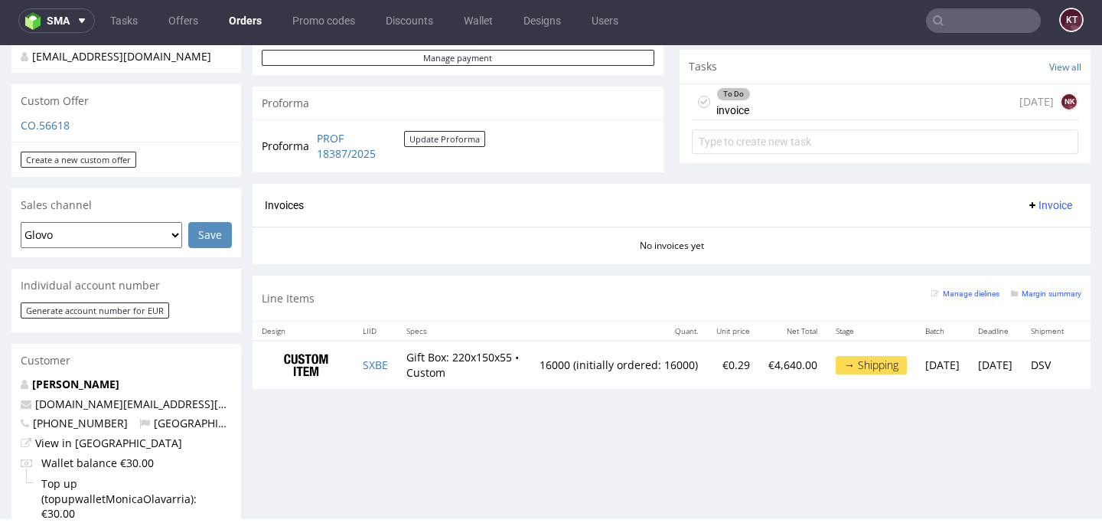
scroll to position [528, 0]
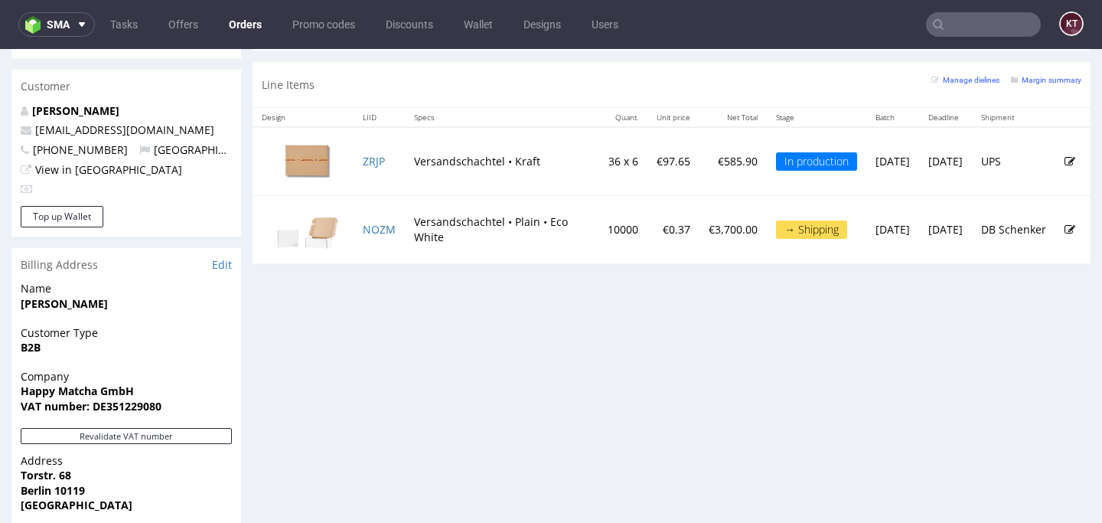
scroll to position [764, 0]
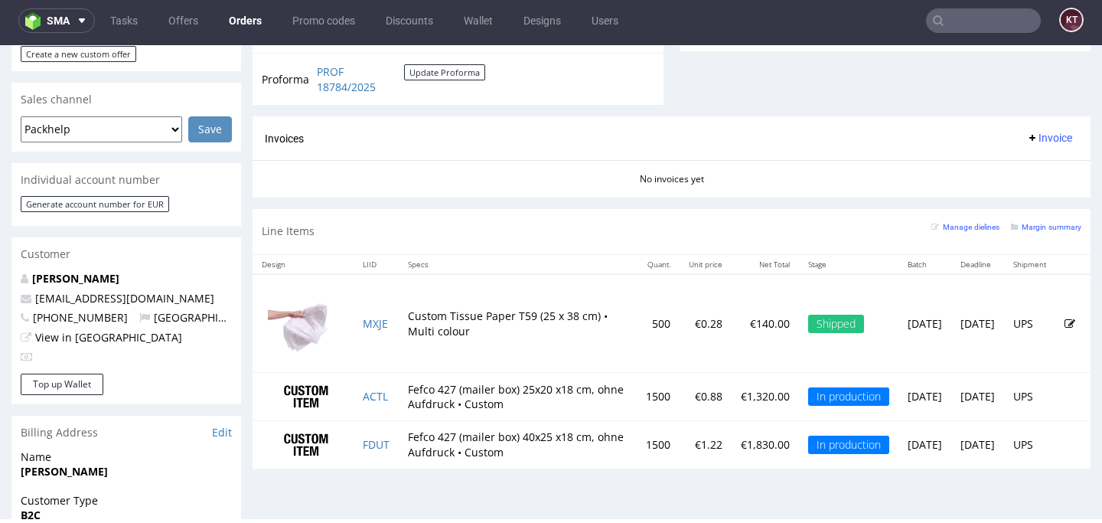
scroll to position [673, 0]
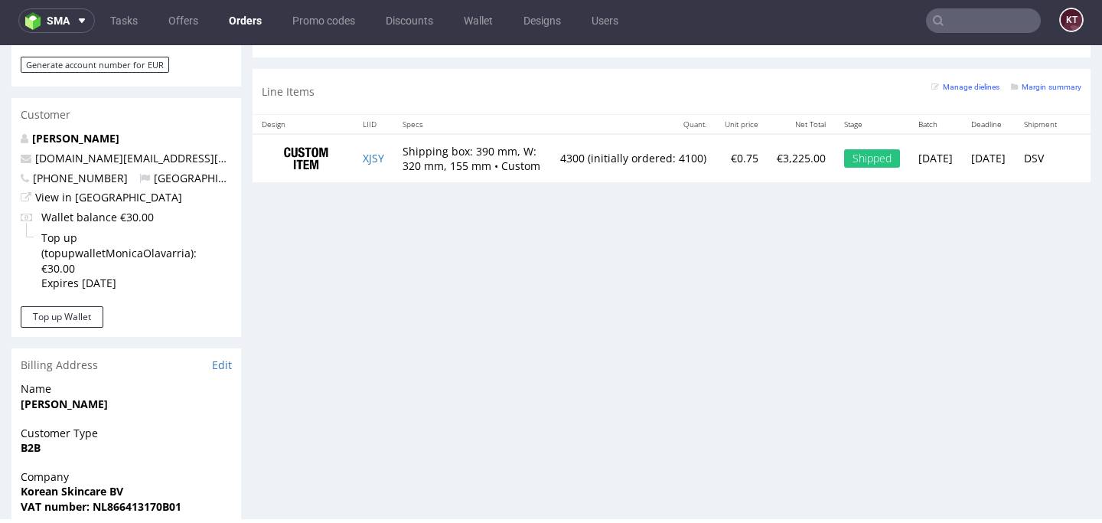
scroll to position [800, 0]
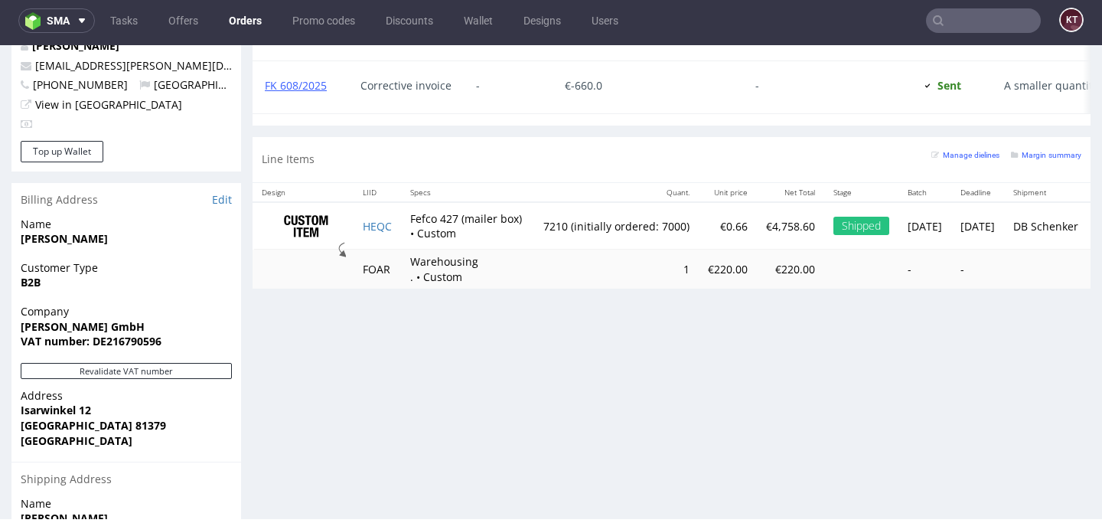
scroll to position [854, 0]
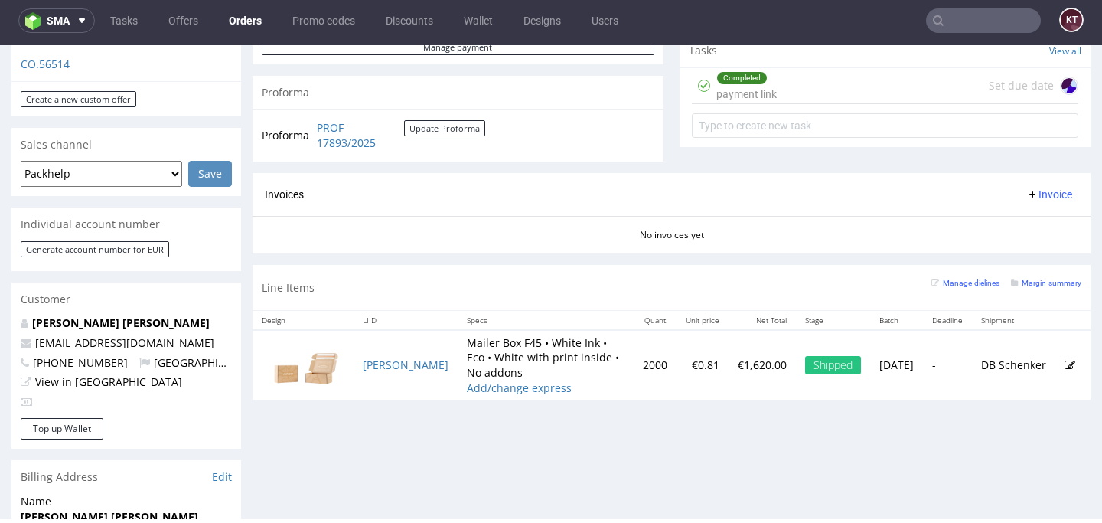
scroll to position [536, 0]
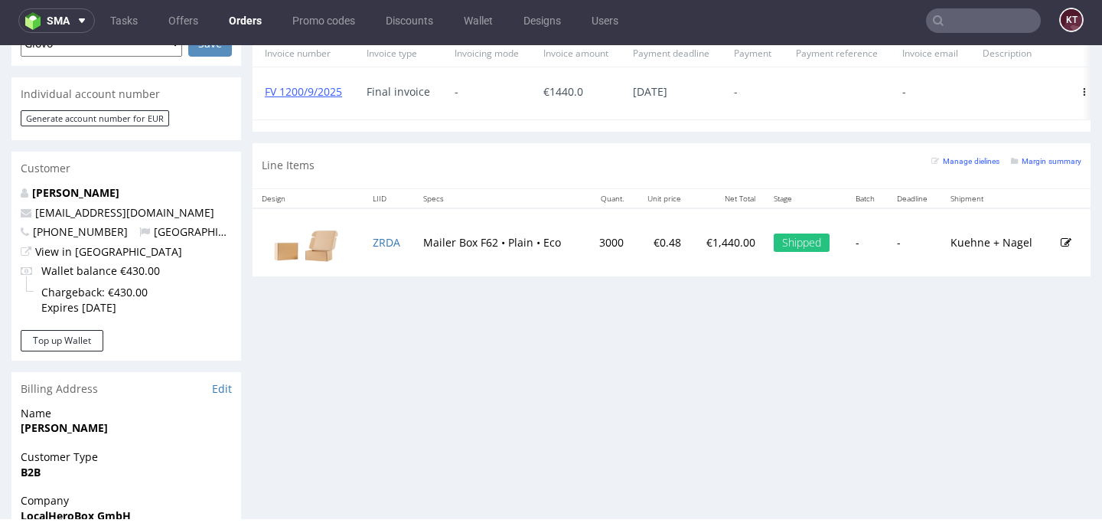
scroll to position [731, 0]
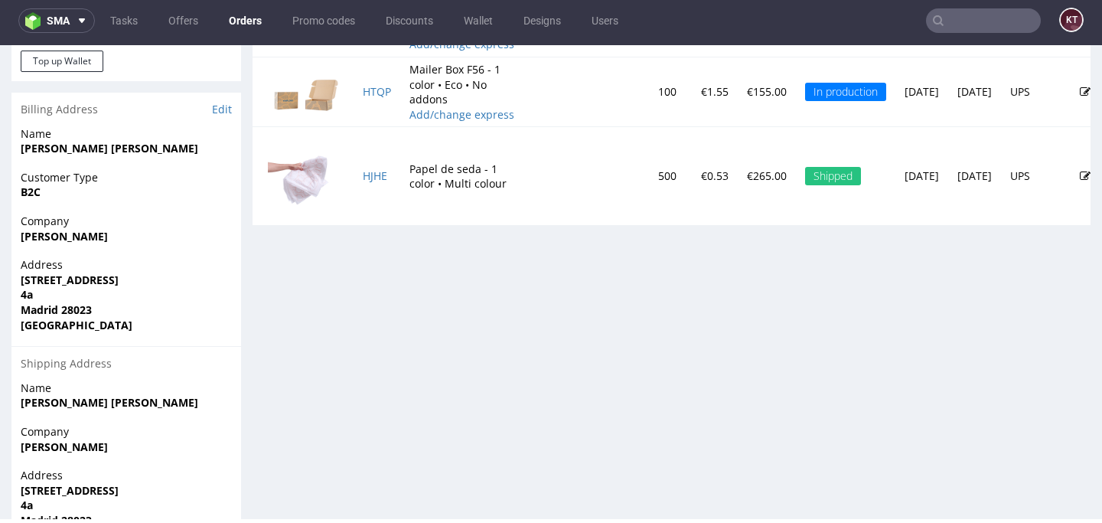
scroll to position [1038, 0]
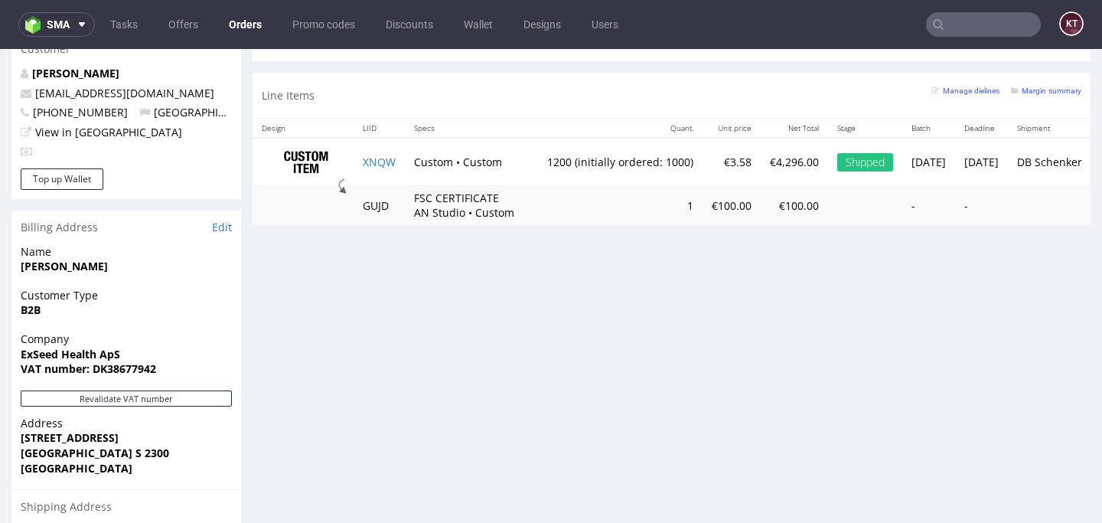
scroll to position [836, 0]
